Goal: Check status: Check status

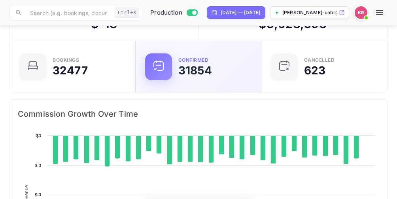
scroll to position [123, 179]
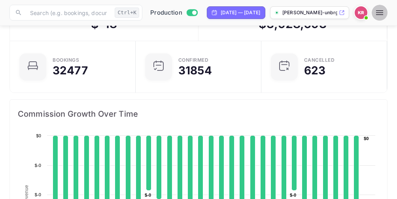
click at [384, 13] on icon "button" at bounding box center [379, 12] width 9 height 9
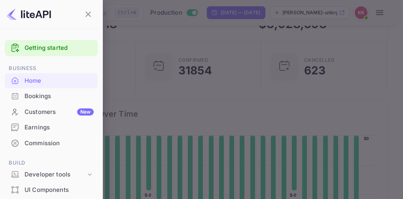
click at [34, 95] on div "Bookings" at bounding box center [59, 96] width 69 height 9
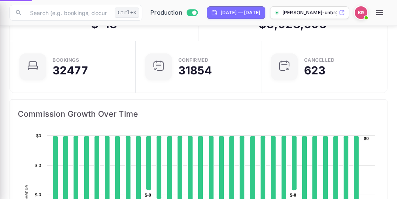
scroll to position [6, 6]
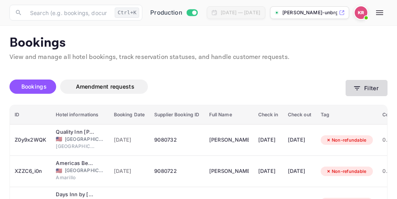
click at [358, 85] on icon "button" at bounding box center [357, 88] width 8 height 8
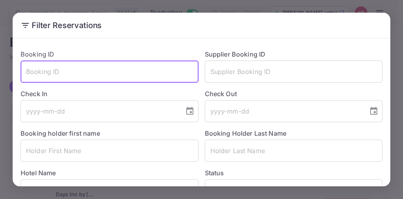
click at [31, 72] on input "text" at bounding box center [110, 72] width 178 height 22
paste input "Vzs3q7Ljd"
click at [26, 73] on input "Vzs3q7Ljd" at bounding box center [110, 72] width 178 height 22
click at [62, 76] on input "Vzs3q7Ljd" at bounding box center [110, 72] width 178 height 22
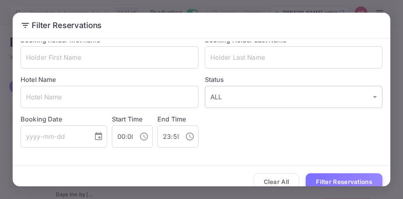
scroll to position [105, 0]
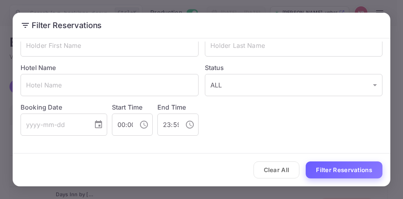
type input "Vzs3q7Ljd"
click at [344, 173] on button "Filter Reservations" at bounding box center [344, 169] width 77 height 17
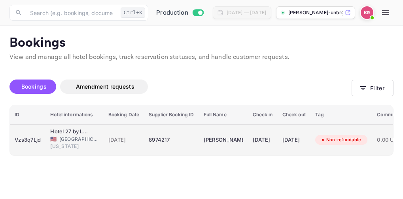
click at [135, 141] on span "[DATE]" at bounding box center [123, 140] width 31 height 9
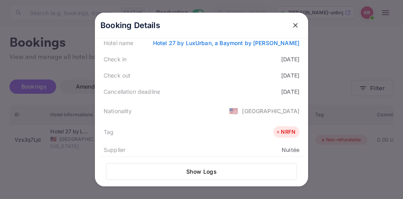
scroll to position [119, 0]
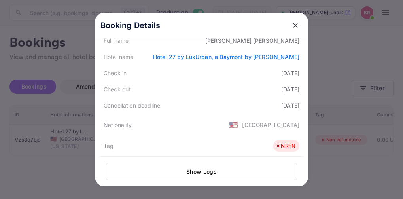
click at [293, 24] on icon "close" at bounding box center [296, 25] width 8 height 8
